Goal: Task Accomplishment & Management: Use online tool/utility

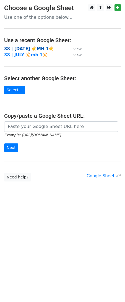
click at [22, 49] on strong "38 | [DATE] ☀️MH 1☀️" at bounding box center [29, 48] width 50 height 5
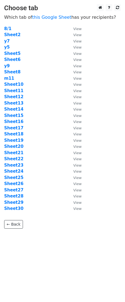
click at [35, 74] on td "Sheet8" at bounding box center [35, 72] width 63 height 6
click at [7, 95] on strong "Sheet12" at bounding box center [13, 96] width 19 height 5
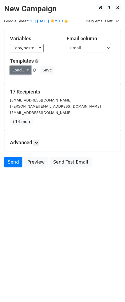
click at [24, 72] on link "Load..." at bounding box center [20, 70] width 21 height 9
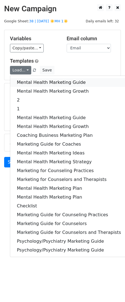
click at [24, 83] on link "Mental Health Marketing Guide" at bounding box center [68, 82] width 117 height 9
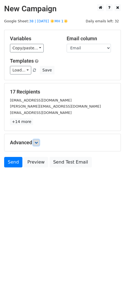
click at [37, 142] on icon at bounding box center [35, 142] width 3 height 3
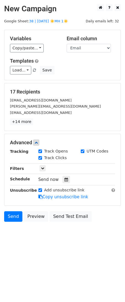
click at [65, 183] on div "Tracking Track Opens UTM Codes Track Clicks Filters Only include spreadsheet ro…" at bounding box center [62, 174] width 105 height 52
click at [65, 180] on icon at bounding box center [66, 180] width 4 height 4
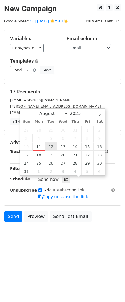
type input "2025-08-12 12:00"
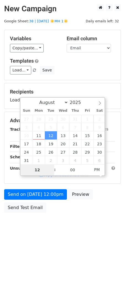
type input "1"
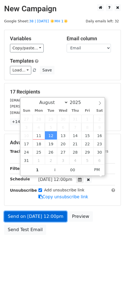
type input "2025-08-12 13:00"
click at [44, 216] on link "Send on Aug 12 at 12:00pm" at bounding box center [35, 216] width 63 height 10
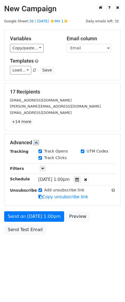
click at [29, 208] on form "Variables Copy/paste... {{Name}} {{Email}} Email column Name Email Templates Lo…" at bounding box center [62, 134] width 116 height 208
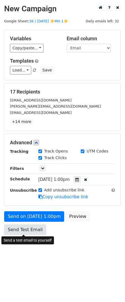
click at [26, 226] on link "Send Test Email" at bounding box center [25, 229] width 42 height 10
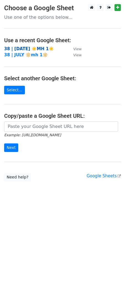
click at [25, 49] on strong "38 | AUG 1 ☀️MH 1☀️" at bounding box center [29, 48] width 50 height 5
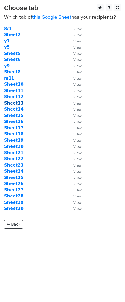
click at [16, 104] on strong "Sheet13" at bounding box center [13, 103] width 19 height 5
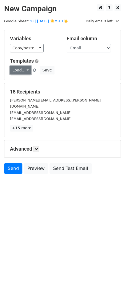
click at [13, 68] on link "Load..." at bounding box center [20, 70] width 21 height 9
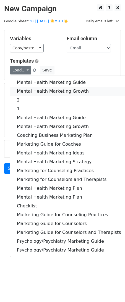
click at [15, 88] on link "Mental Health Marketing Growth" at bounding box center [68, 91] width 117 height 9
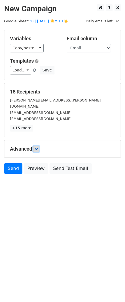
click at [35, 146] on link at bounding box center [36, 149] width 6 height 6
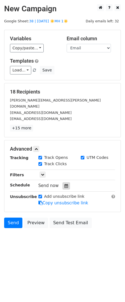
click at [64, 184] on icon at bounding box center [66, 186] width 4 height 4
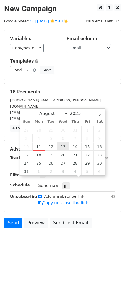
type input "2025-08-13 12:00"
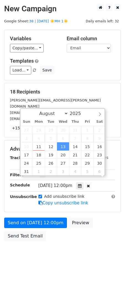
scroll to position [0, 0]
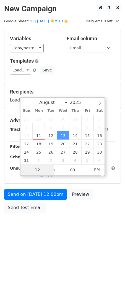
type input "2"
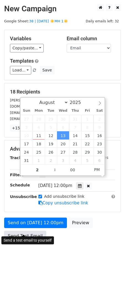
type input "2025-08-13 14:00"
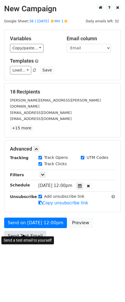
click at [21, 234] on link "Send Test Email" at bounding box center [25, 236] width 42 height 10
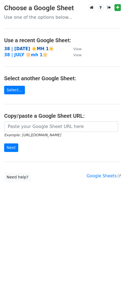
click at [36, 48] on strong "38 | [DATE] ☀️MH 1☀️" at bounding box center [29, 48] width 50 height 5
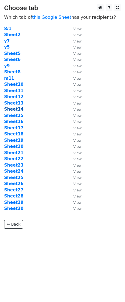
click at [17, 109] on strong "Sheet14" at bounding box center [13, 109] width 19 height 5
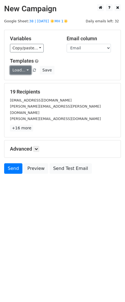
click at [18, 72] on link "Load..." at bounding box center [20, 70] width 21 height 9
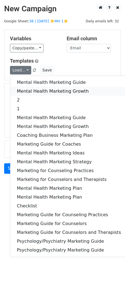
click at [20, 88] on link "Mental Health Marketing Growth" at bounding box center [68, 91] width 117 height 9
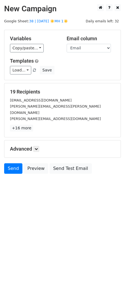
click at [41, 146] on h5 "Advanced" at bounding box center [62, 149] width 105 height 6
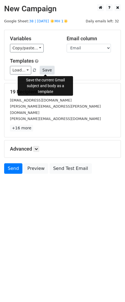
click at [45, 68] on button "Save" at bounding box center [47, 70] width 14 height 9
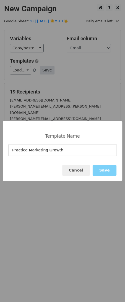
type input "Practice Marketing Growth"
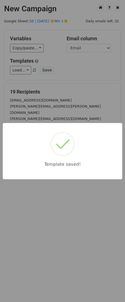
click at [68, 82] on div "Template saved!" at bounding box center [62, 151] width 125 height 302
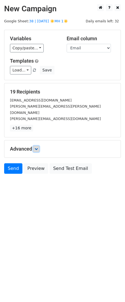
click at [35, 146] on link at bounding box center [36, 149] width 6 height 6
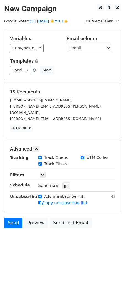
click at [51, 22] on link "38 | [DATE] ☀️MH 1☀️" at bounding box center [48, 21] width 39 height 4
click at [65, 184] on icon at bounding box center [66, 186] width 4 height 4
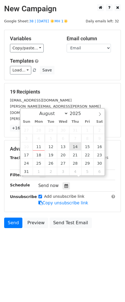
type input "2025-08-14 12:00"
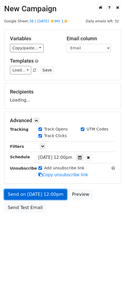
click at [39, 196] on link "Send on Aug 14 at 12:00pm" at bounding box center [35, 194] width 63 height 10
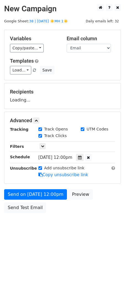
click at [27, 215] on div "Send on Aug 14 at 12:00pm Preview Send Test Email" at bounding box center [62, 202] width 125 height 26
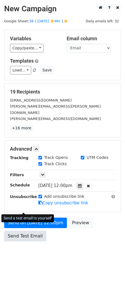
click at [32, 218] on div "Send on Aug 14 at 12:00pm Preview Send Test Email" at bounding box center [62, 231] width 125 height 26
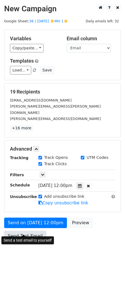
click at [25, 231] on link "Send Test Email" at bounding box center [25, 236] width 42 height 10
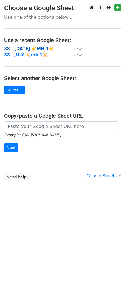
click at [28, 47] on strong "38 | [DATE] ☀️MH 1☀️" at bounding box center [29, 48] width 50 height 5
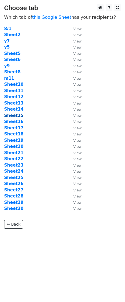
click at [14, 114] on strong "Sheet15" at bounding box center [13, 115] width 19 height 5
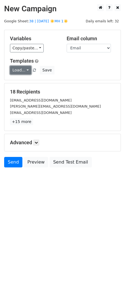
click at [20, 67] on link "Load..." at bounding box center [20, 70] width 21 height 9
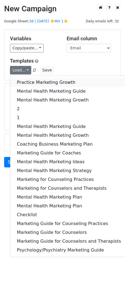
click at [37, 78] on link "Practice Marketing Growth" at bounding box center [68, 82] width 117 height 9
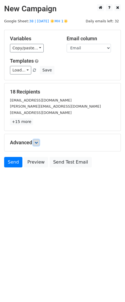
click at [38, 141] on icon at bounding box center [35, 142] width 3 height 3
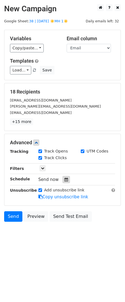
click at [62, 179] on div at bounding box center [65, 179] width 7 height 7
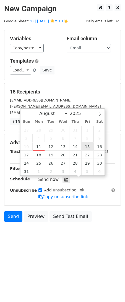
type input "2025-08-15 12:00"
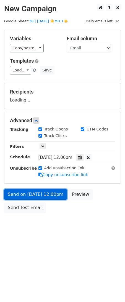
click at [34, 198] on link "Send on Aug 15 at 12:00pm" at bounding box center [35, 194] width 63 height 10
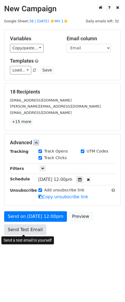
click at [22, 229] on link "Send Test Email" at bounding box center [25, 229] width 42 height 10
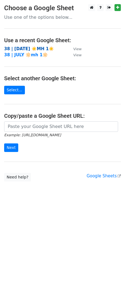
click at [34, 49] on strong "38 | [DATE] ☀️MH 1☀️" at bounding box center [29, 48] width 50 height 5
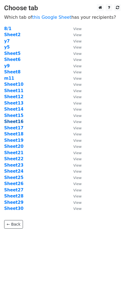
click at [18, 121] on strong "Sheet16" at bounding box center [13, 121] width 19 height 5
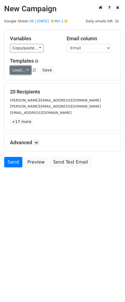
click at [22, 71] on link "Load..." at bounding box center [20, 70] width 21 height 9
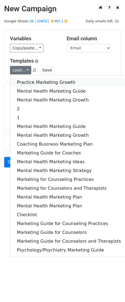
click at [23, 80] on link "Practice Marketing Growth" at bounding box center [68, 82] width 117 height 9
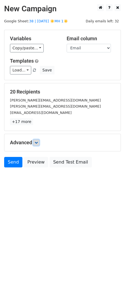
click at [38, 144] on icon at bounding box center [35, 142] width 3 height 3
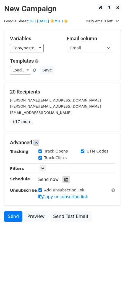
click at [65, 181] on icon at bounding box center [66, 180] width 4 height 4
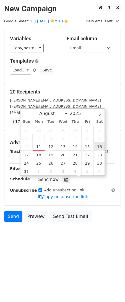
type input "2025-08-16 12:00"
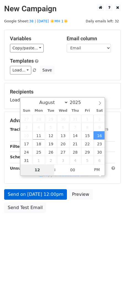
type input "2"
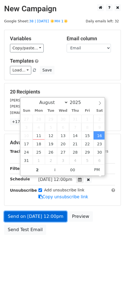
type input "2025-08-16 14:00"
click at [23, 216] on link "Send on Aug 16 at 12:00pm" at bounding box center [35, 216] width 63 height 10
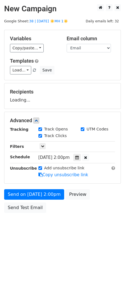
drag, startPoint x: 21, startPoint y: 213, endPoint x: 0, endPoint y: 213, distance: 20.7
click at [21, 213] on div "Send on Aug 16 at 2:00pm Preview Send Test Email" at bounding box center [62, 202] width 125 height 26
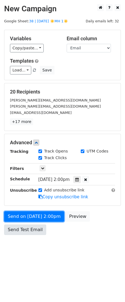
drag, startPoint x: 27, startPoint y: 214, endPoint x: 23, endPoint y: 226, distance: 12.6
click at [27, 215] on link "Send on Aug 16 at 2:00pm" at bounding box center [34, 216] width 60 height 10
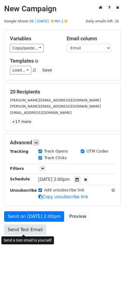
click at [23, 226] on link "Send Test Email" at bounding box center [25, 229] width 42 height 10
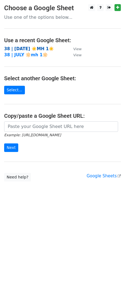
click at [39, 48] on strong "38 | [DATE] ☀️MH 1☀️" at bounding box center [29, 48] width 50 height 5
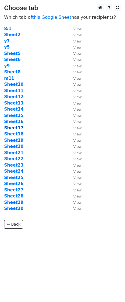
click at [18, 126] on strong "Sheet17" at bounding box center [13, 127] width 19 height 5
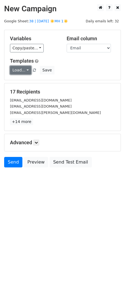
click at [20, 68] on link "Load..." at bounding box center [20, 70] width 21 height 9
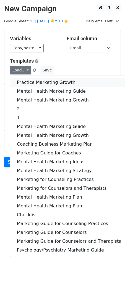
click at [30, 82] on link "Practice Marketing Growth" at bounding box center [68, 82] width 117 height 9
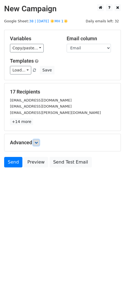
click at [38, 141] on icon at bounding box center [35, 142] width 3 height 3
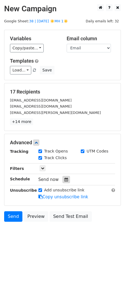
click at [64, 180] on icon at bounding box center [66, 180] width 4 height 4
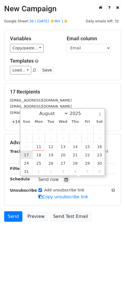
type input "2025-08-17 12:00"
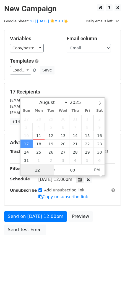
scroll to position [0, 0]
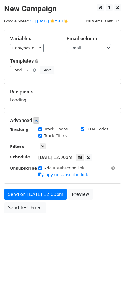
click at [28, 216] on body "New Campaign Daily emails left: 32 Google Sheet: 38 | AUG 1 ☀️MH 1☀️ Variables …" at bounding box center [62, 121] width 125 height 234
click at [28, 213] on div "Send on Aug 17 at 12:00pm Preview Send Test Email" at bounding box center [62, 202] width 125 height 26
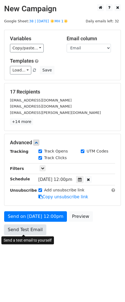
click at [28, 228] on link "Send Test Email" at bounding box center [25, 229] width 42 height 10
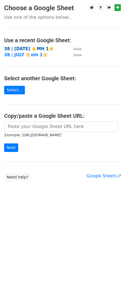
click at [42, 48] on strong "38 | [DATE] ☀️MH 1☀️" at bounding box center [29, 48] width 50 height 5
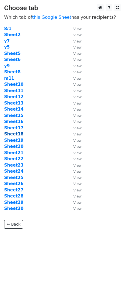
click at [15, 133] on strong "Sheet18" at bounding box center [13, 134] width 19 height 5
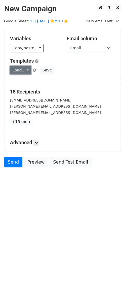
click at [22, 70] on link "Load..." at bounding box center [20, 70] width 21 height 9
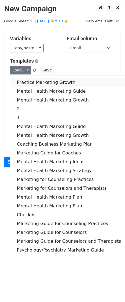
click at [31, 84] on link "Practice Marketing Growth" at bounding box center [68, 82] width 117 height 9
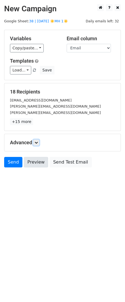
drag, startPoint x: 37, startPoint y: 143, endPoint x: 44, endPoint y: 162, distance: 20.3
click at [37, 144] on icon at bounding box center [35, 142] width 3 height 3
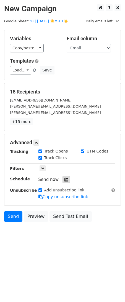
click at [64, 180] on icon at bounding box center [66, 180] width 4 height 4
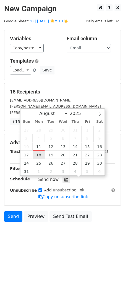
type input "2025-08-18 12:00"
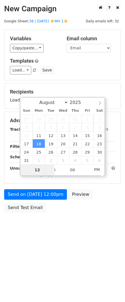
type input "2"
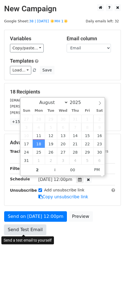
type input "2025-08-18 14:00"
click at [26, 227] on link "Send Test Email" at bounding box center [25, 229] width 42 height 10
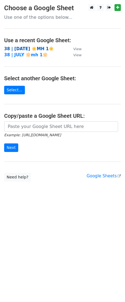
click at [29, 46] on strong "38 | [DATE] ☀️MH 1☀️" at bounding box center [29, 48] width 50 height 5
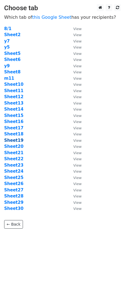
click at [15, 140] on strong "Sheet19" at bounding box center [13, 140] width 19 height 5
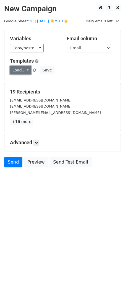
click at [25, 71] on link "Load..." at bounding box center [20, 70] width 21 height 9
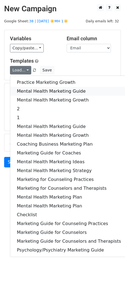
click at [25, 88] on link "Mental Health Marketing Guide" at bounding box center [68, 91] width 117 height 9
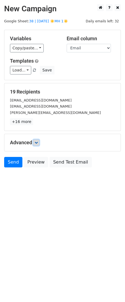
click at [39, 145] on link at bounding box center [36, 143] width 6 height 6
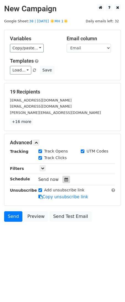
click at [64, 182] on div at bounding box center [65, 179] width 7 height 7
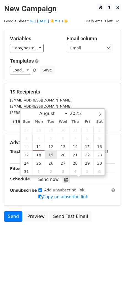
type input "2025-08-19 12:00"
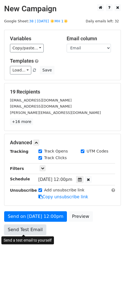
click at [21, 230] on link "Send Test Email" at bounding box center [25, 229] width 42 height 10
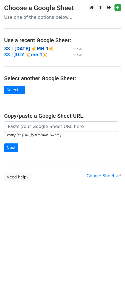
click at [32, 48] on strong "38 | [DATE] ☀️MH 1☀️" at bounding box center [29, 48] width 50 height 5
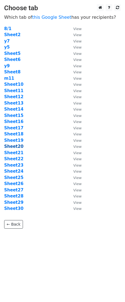
click at [18, 147] on strong "Sheet20" at bounding box center [13, 146] width 19 height 5
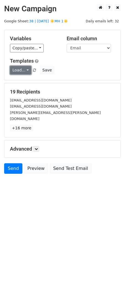
click at [24, 68] on link "Load..." at bounding box center [20, 70] width 21 height 9
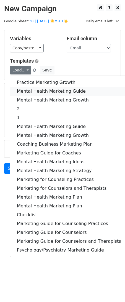
click at [29, 89] on link "Mental Health Marketing Guide" at bounding box center [68, 91] width 117 height 9
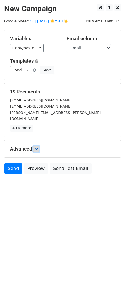
click at [37, 146] on link at bounding box center [36, 149] width 6 height 6
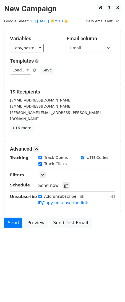
click at [65, 183] on div at bounding box center [65, 185] width 7 height 7
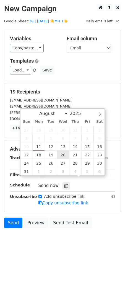
type input "2025-08-20 12:00"
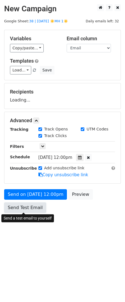
click at [22, 210] on link "Send Test Email" at bounding box center [25, 207] width 42 height 10
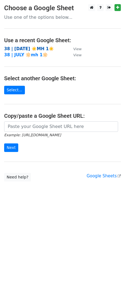
click at [33, 46] on strong "38 | [DATE] ☀️MH 1☀️" at bounding box center [29, 48] width 50 height 5
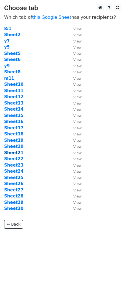
click at [17, 154] on strong "Sheet21" at bounding box center [13, 152] width 19 height 5
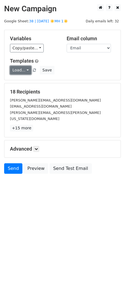
click at [23, 72] on link "Load..." at bounding box center [20, 70] width 21 height 9
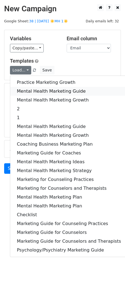
click at [23, 87] on link "Mental Health Marketing Guide" at bounding box center [68, 91] width 117 height 9
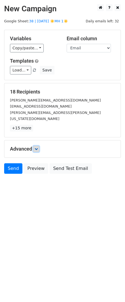
click at [37, 147] on icon at bounding box center [35, 148] width 3 height 3
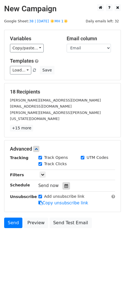
click at [64, 184] on icon at bounding box center [66, 186] width 4 height 4
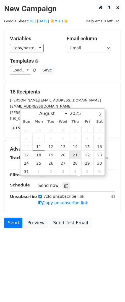
type input "2025-08-21 12:00"
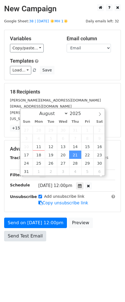
drag, startPoint x: 74, startPoint y: 155, endPoint x: 34, endPoint y: 203, distance: 62.3
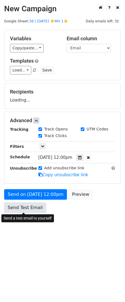
click at [33, 206] on link "Send Test Email" at bounding box center [25, 207] width 42 height 10
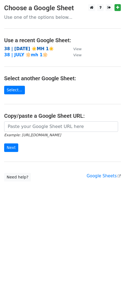
click at [17, 47] on strong "38 | [DATE] ☀️MH 1☀️" at bounding box center [29, 48] width 50 height 5
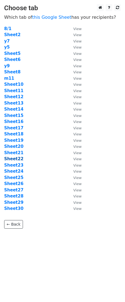
click at [18, 157] on strong "Sheet22" at bounding box center [13, 158] width 19 height 5
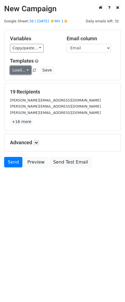
click at [22, 70] on link "Load..." at bounding box center [20, 70] width 21 height 9
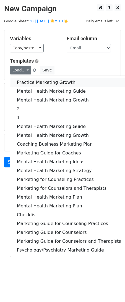
click at [25, 82] on link "Practice Marketing Growth" at bounding box center [68, 82] width 117 height 9
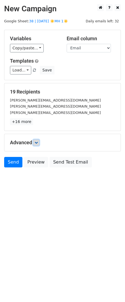
click at [38, 140] on link at bounding box center [36, 143] width 6 height 6
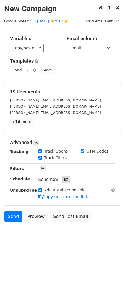
click at [64, 178] on icon at bounding box center [66, 180] width 4 height 4
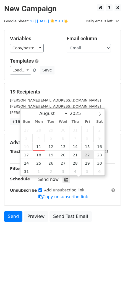
type input "[DATE] 12:00"
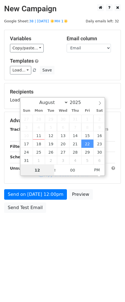
scroll to position [0, 0]
type input "3"
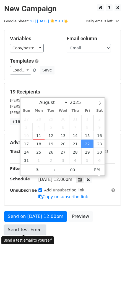
type input "[DATE] 15:00"
click at [27, 226] on link "Send Test Email" at bounding box center [25, 229] width 42 height 10
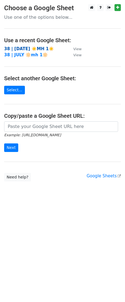
click at [38, 49] on strong "38 | [DATE] ☀️MH 1☀️" at bounding box center [29, 48] width 50 height 5
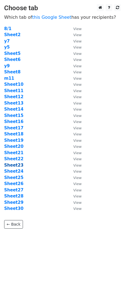
click at [19, 164] on strong "Sheet23" at bounding box center [13, 165] width 19 height 5
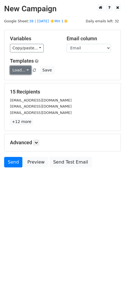
click at [25, 71] on link "Load..." at bounding box center [20, 70] width 21 height 9
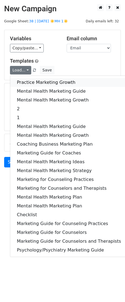
click at [25, 82] on link "Practice Marketing Growth" at bounding box center [68, 82] width 117 height 9
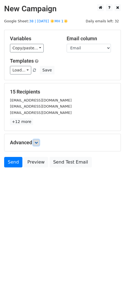
click at [36, 141] on icon at bounding box center [35, 142] width 3 height 3
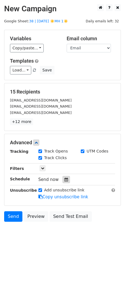
click at [63, 176] on div at bounding box center [65, 179] width 7 height 7
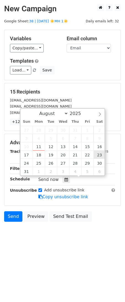
type input "2025-08-23 12:00"
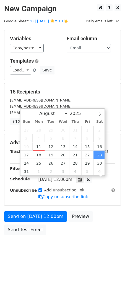
scroll to position [0, 0]
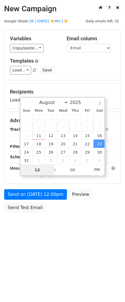
type input "3"
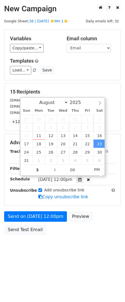
type input "2025-08-23 15:00"
click at [30, 222] on div "Send on Aug 23 at 12:00pm Preview Send Test Email" at bounding box center [62, 224] width 125 height 26
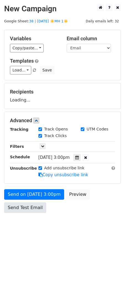
click at [30, 227] on body "New Campaign Daily emails left: 32 Google Sheet: 38 | AUG 1 ☀️MH 1☀️ Variables …" at bounding box center [62, 121] width 125 height 234
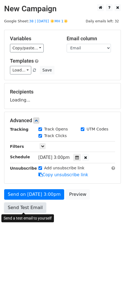
click at [18, 211] on link "Send Test Email" at bounding box center [25, 207] width 42 height 10
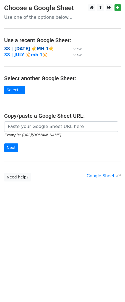
click at [39, 49] on strong "38 | [DATE] ☀️MH 1☀️" at bounding box center [29, 48] width 50 height 5
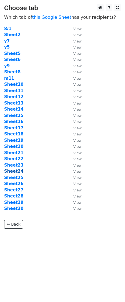
click at [15, 169] on strong "Sheet24" at bounding box center [13, 171] width 19 height 5
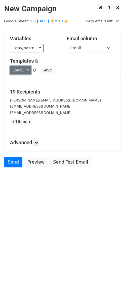
drag, startPoint x: 20, startPoint y: 70, endPoint x: 22, endPoint y: 73, distance: 3.1
click at [20, 70] on link "Load..." at bounding box center [20, 70] width 21 height 9
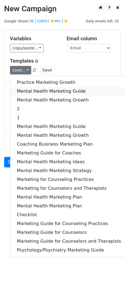
click at [30, 90] on link "Mental Health Marketing Guide" at bounding box center [68, 91] width 117 height 9
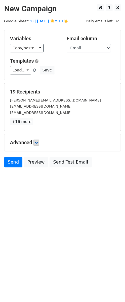
click at [39, 144] on div "Advanced Tracking Track Opens UTM Codes Track Clicks Filters Only include sprea…" at bounding box center [62, 142] width 116 height 17
click at [39, 144] on link at bounding box center [36, 143] width 6 height 6
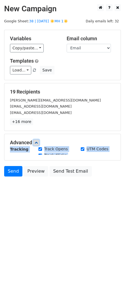
click at [38, 143] on icon at bounding box center [35, 142] width 3 height 3
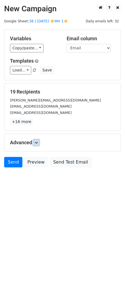
click at [37, 140] on link at bounding box center [36, 143] width 6 height 6
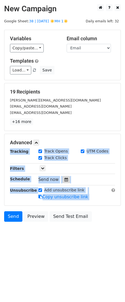
click at [64, 178] on icon at bounding box center [66, 180] width 4 height 4
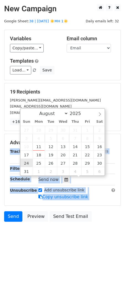
type input "2025-08-24 12:00"
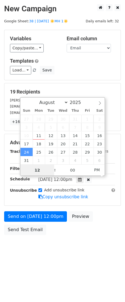
scroll to position [0, 0]
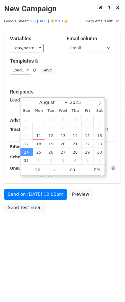
click at [28, 201] on div "Send on Aug 24 at 12:00pm Preview Send Test Email" at bounding box center [62, 202] width 125 height 26
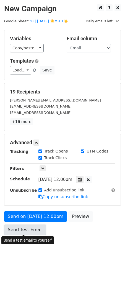
click at [22, 228] on link "Send Test Email" at bounding box center [25, 229] width 42 height 10
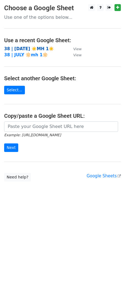
click at [38, 47] on strong "38 | [DATE] ☀️MH 1☀️" at bounding box center [29, 48] width 50 height 5
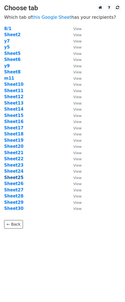
click at [20, 176] on strong "Sheet25" at bounding box center [13, 177] width 19 height 5
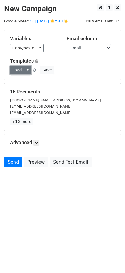
click at [20, 70] on link "Load..." at bounding box center [20, 70] width 21 height 9
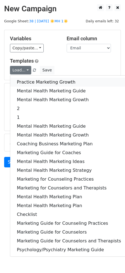
drag, startPoint x: 23, startPoint y: 85, endPoint x: 5, endPoint y: 94, distance: 20.1
click at [23, 85] on link "Practice Marketing Growth" at bounding box center [68, 82] width 117 height 9
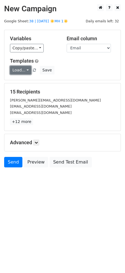
click at [27, 67] on link "Load..." at bounding box center [20, 70] width 21 height 9
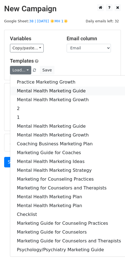
click at [35, 89] on link "Mental Health Marketing Guide" at bounding box center [68, 91] width 117 height 9
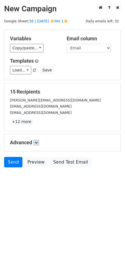
click at [38, 145] on h5 "Advanced" at bounding box center [62, 143] width 105 height 6
click at [38, 141] on icon at bounding box center [35, 142] width 3 height 3
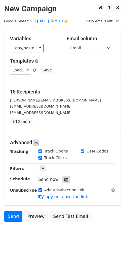
click at [64, 181] on icon at bounding box center [66, 180] width 4 height 4
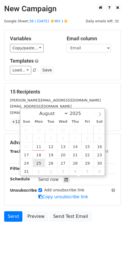
type input "[DATE] 12:00"
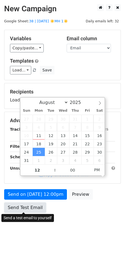
click at [22, 211] on link "Send Test Email" at bounding box center [25, 207] width 42 height 10
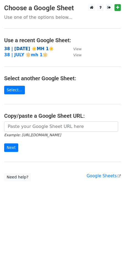
click at [35, 48] on strong "38 | [DATE] ☀️MH 1☀️" at bounding box center [29, 48] width 50 height 5
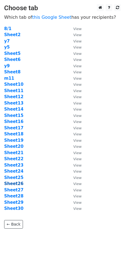
click at [17, 183] on strong "Sheet26" at bounding box center [13, 183] width 19 height 5
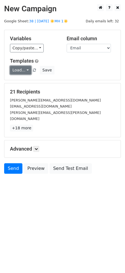
click at [23, 69] on link "Load..." at bounding box center [20, 70] width 21 height 9
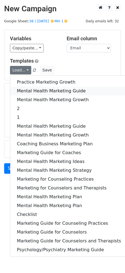
click at [44, 88] on link "Mental Health Marketing Guide" at bounding box center [68, 91] width 117 height 9
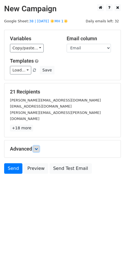
click at [37, 147] on icon at bounding box center [35, 148] width 3 height 3
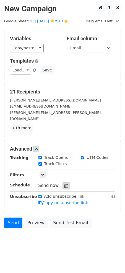
click at [64, 184] on icon at bounding box center [66, 186] width 4 height 4
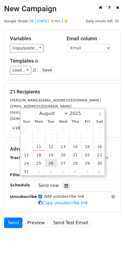
type input "[DATE] 12:00"
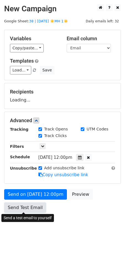
click at [24, 207] on link "Send Test Email" at bounding box center [25, 207] width 42 height 10
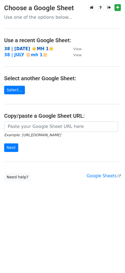
click at [33, 47] on strong "38 | [DATE] ☀️MH 1☀️" at bounding box center [29, 48] width 50 height 5
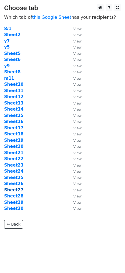
click at [19, 191] on strong "Sheet27" at bounding box center [13, 189] width 19 height 5
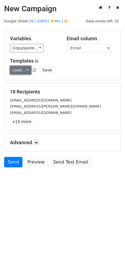
click at [22, 68] on link "Load..." at bounding box center [20, 70] width 21 height 9
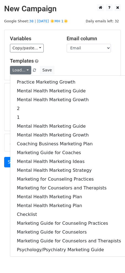
click at [24, 77] on div "Practice Marketing Growth Mental Health Marketing Guide Mental Health Marketing…" at bounding box center [69, 165] width 118 height 181
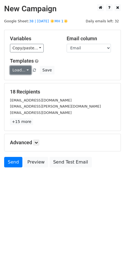
click at [22, 73] on link "Load..." at bounding box center [20, 70] width 21 height 9
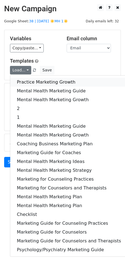
click at [22, 80] on link "Practice Marketing Growth" at bounding box center [68, 82] width 117 height 9
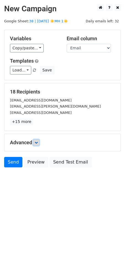
click at [37, 143] on icon at bounding box center [35, 142] width 3 height 3
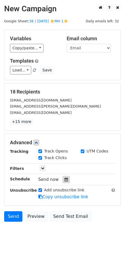
click at [64, 178] on icon at bounding box center [66, 180] width 4 height 4
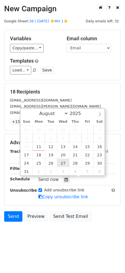
type input "[DATE] 12:00"
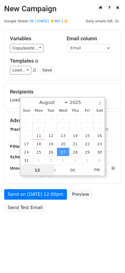
type input "3"
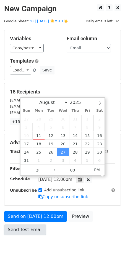
type input "[DATE] 15:00"
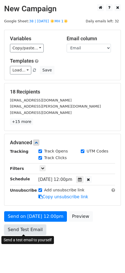
drag, startPoint x: 30, startPoint y: 229, endPoint x: 2, endPoint y: 226, distance: 27.7
click at [29, 229] on link "Send Test Email" at bounding box center [25, 229] width 42 height 10
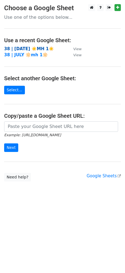
click at [29, 46] on strong "38 | AUG 1 ☀️MH 1☀️" at bounding box center [29, 48] width 50 height 5
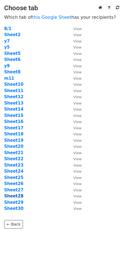
click at [18, 196] on strong "Sheet28" at bounding box center [13, 196] width 19 height 5
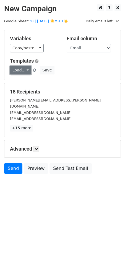
click at [24, 68] on link "Load..." at bounding box center [20, 70] width 21 height 9
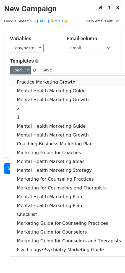
click at [25, 79] on link "Practice Marketing Growth" at bounding box center [68, 82] width 117 height 9
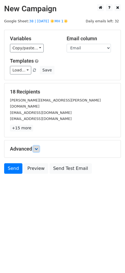
click at [38, 147] on icon at bounding box center [35, 148] width 3 height 3
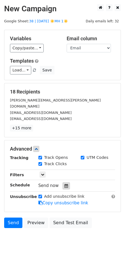
click at [64, 184] on icon at bounding box center [66, 186] width 4 height 4
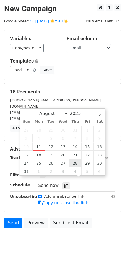
type input "[DATE] 12:00"
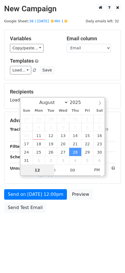
type input "3"
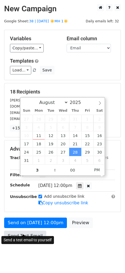
type input "2025-08-28 15:00"
click at [31, 231] on link "Send Test Email" at bounding box center [25, 236] width 42 height 10
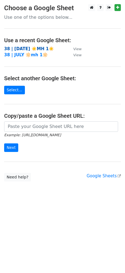
click at [27, 48] on strong "38 | [DATE] ☀️MH 1☀️" at bounding box center [29, 48] width 50 height 5
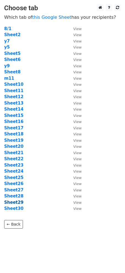
click at [17, 203] on strong "Sheet29" at bounding box center [13, 202] width 19 height 5
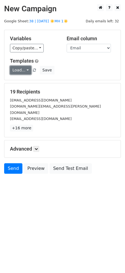
click at [14, 70] on link "Load..." at bounding box center [20, 70] width 21 height 9
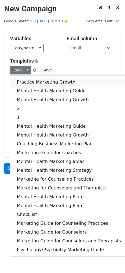
click at [27, 81] on link "Practice Marketing Growth" at bounding box center [68, 82] width 117 height 9
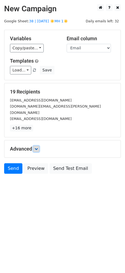
click at [37, 147] on icon at bounding box center [35, 148] width 3 height 3
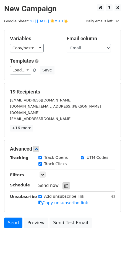
drag, startPoint x: 63, startPoint y: 181, endPoint x: 65, endPoint y: 177, distance: 4.4
click at [64, 184] on icon at bounding box center [66, 186] width 4 height 4
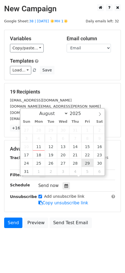
type input "2025-08-29 12:00"
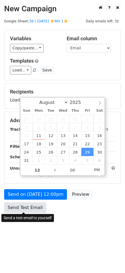
click at [26, 211] on link "Send Test Email" at bounding box center [25, 207] width 42 height 10
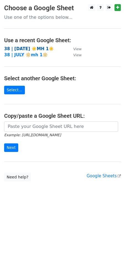
click at [36, 47] on strong "38 | [DATE] ☀️MH 1☀️" at bounding box center [29, 48] width 50 height 5
